Goal: Task Accomplishment & Management: Use online tool/utility

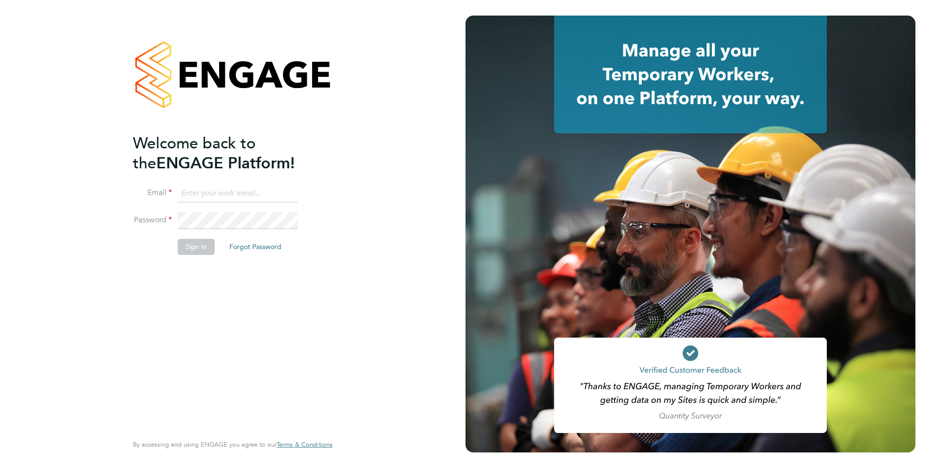
type input "[PERSON_NAME][EMAIL_ADDRESS][DOMAIN_NAME]"
click at [198, 249] on button "Sign In" at bounding box center [196, 247] width 37 height 16
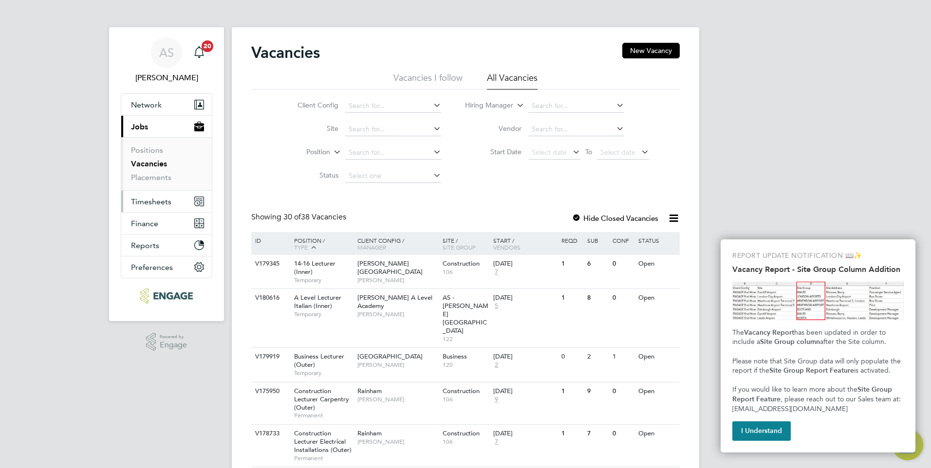
click at [154, 203] on span "Timesheets" at bounding box center [151, 201] width 40 height 9
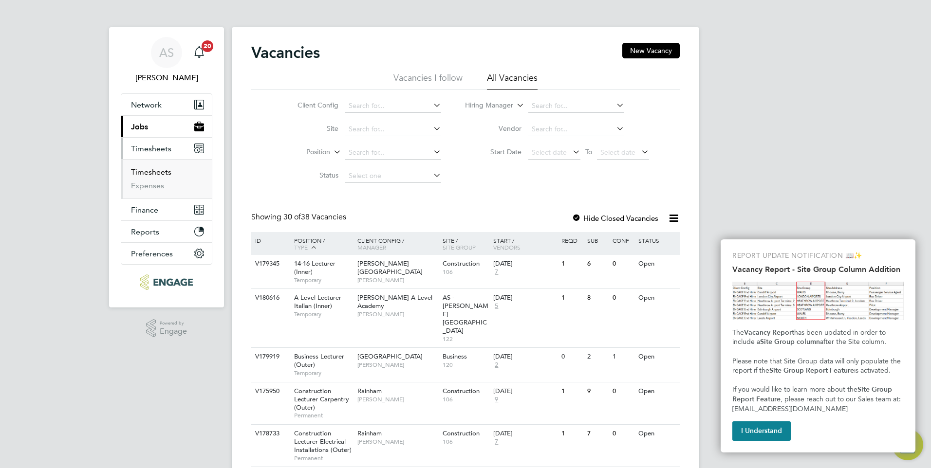
click at [154, 173] on link "Timesheets" at bounding box center [151, 172] width 40 height 9
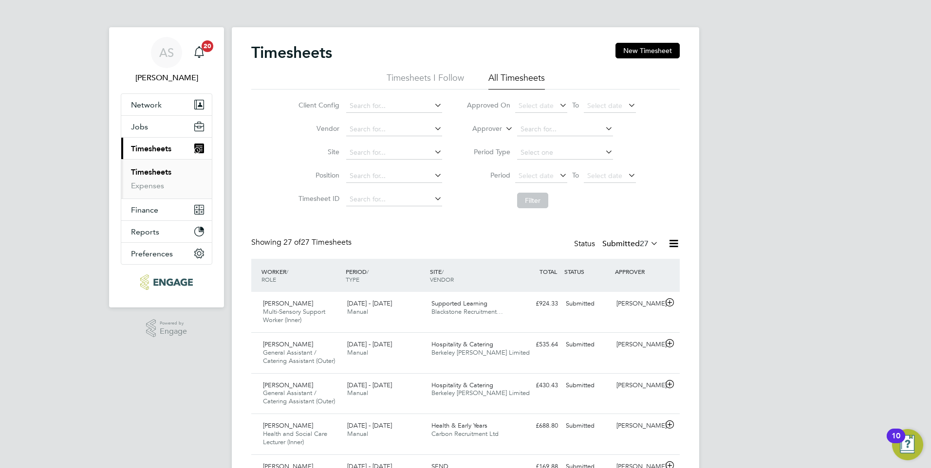
click at [603, 129] on icon at bounding box center [603, 129] width 0 height 14
click at [558, 151] on li "Anne -Marie Sapalska" at bounding box center [577, 156] width 122 height 13
type input "Anne-Marie Sapalska"
click at [531, 200] on button "Filter" at bounding box center [532, 201] width 31 height 16
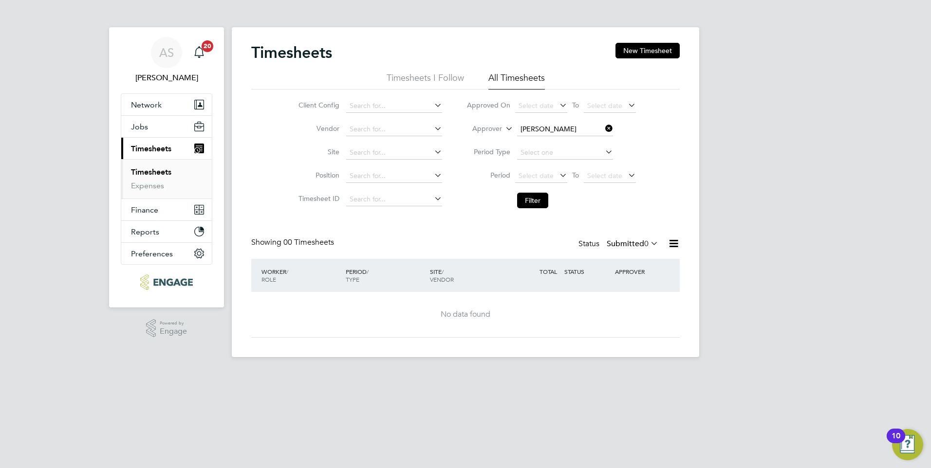
click at [633, 243] on label "Submitted 0" at bounding box center [633, 244] width 52 height 10
click at [623, 301] on li "Approved" at bounding box center [623, 303] width 45 height 14
